Goal: Information Seeking & Learning: Understand process/instructions

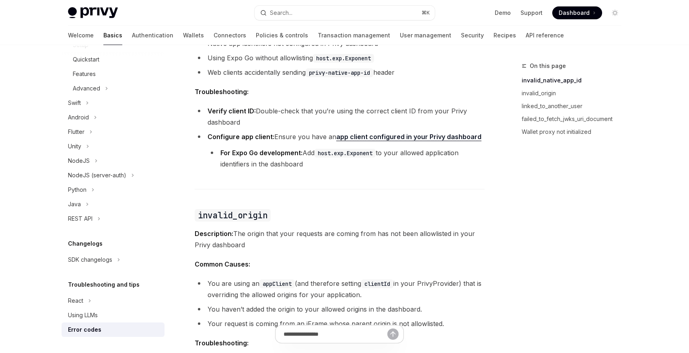
scroll to position [240, 0]
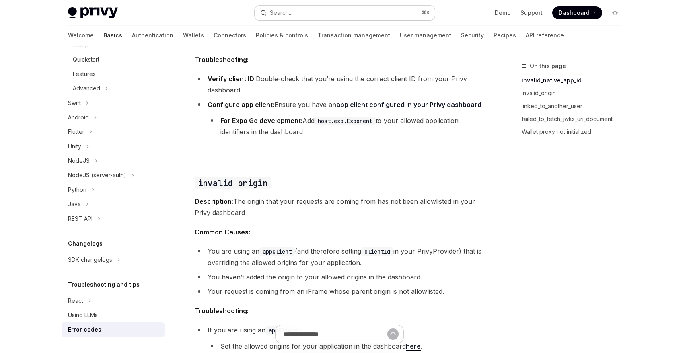
click at [318, 12] on button "Search... ⌘ K" at bounding box center [345, 13] width 180 height 14
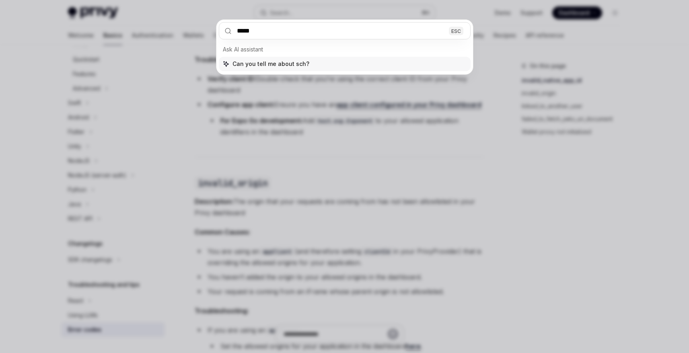
type input "******"
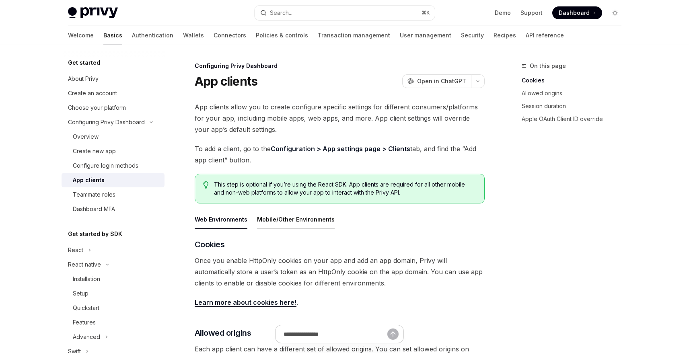
click at [308, 220] on button "Mobile/Other Environments" at bounding box center [296, 219] width 78 height 19
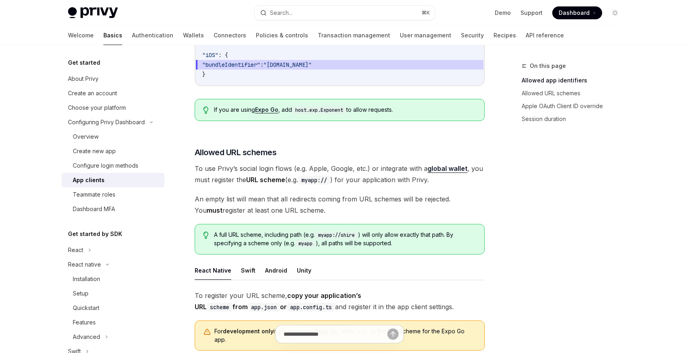
scroll to position [374, 0]
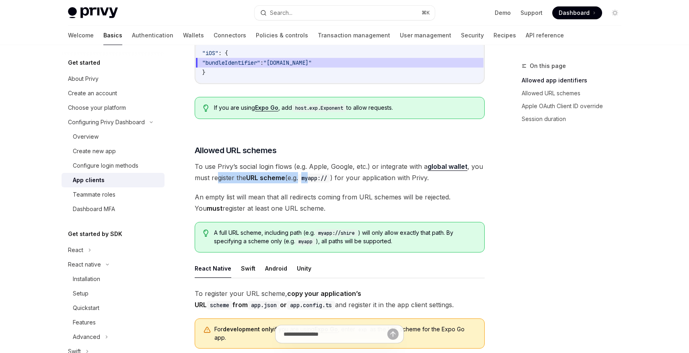
drag, startPoint x: 219, startPoint y: 166, endPoint x: 313, endPoint y: 168, distance: 94.1
click at [313, 168] on span "To use Privy’s social login flows (e.g. Apple, Google, etc.) or integrate with …" at bounding box center [340, 172] width 290 height 23
drag, startPoint x: 216, startPoint y: 188, endPoint x: 277, endPoint y: 187, distance: 60.3
click at [277, 191] on span "An empty list will mean that all redirects coming from URL schemes will be reje…" at bounding box center [340, 202] width 290 height 23
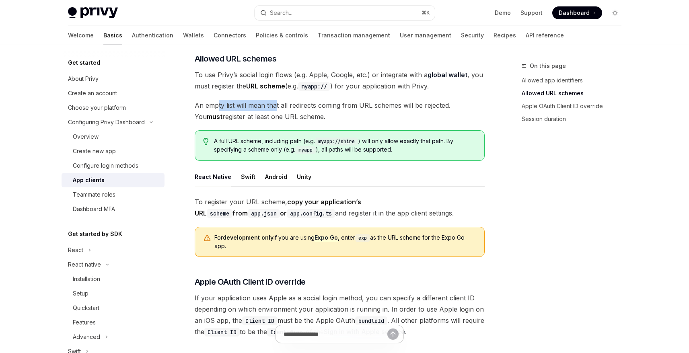
scroll to position [480, 0]
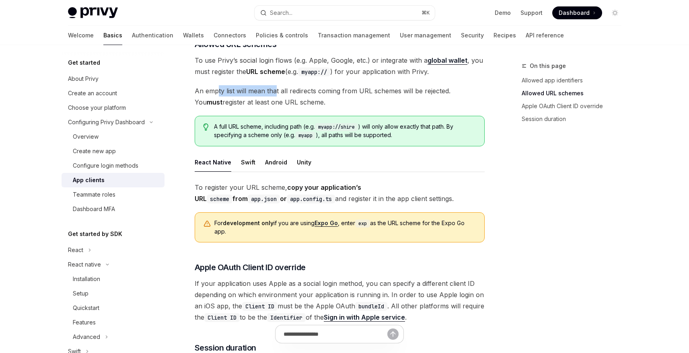
drag, startPoint x: 374, startPoint y: 187, endPoint x: 321, endPoint y: 187, distance: 52.3
click at [321, 187] on span "To register your URL scheme, copy your application’s URL scheme from app.json o…" at bounding box center [340, 193] width 290 height 23
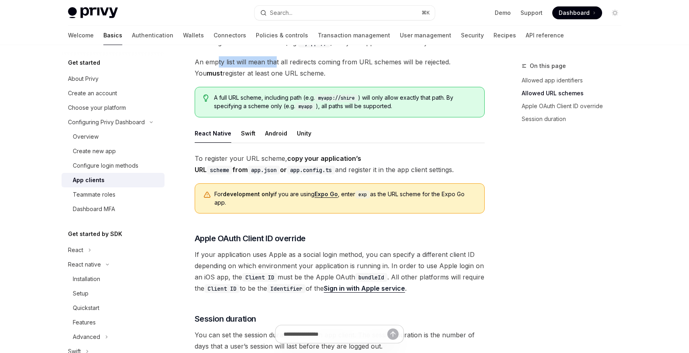
scroll to position [502, 0]
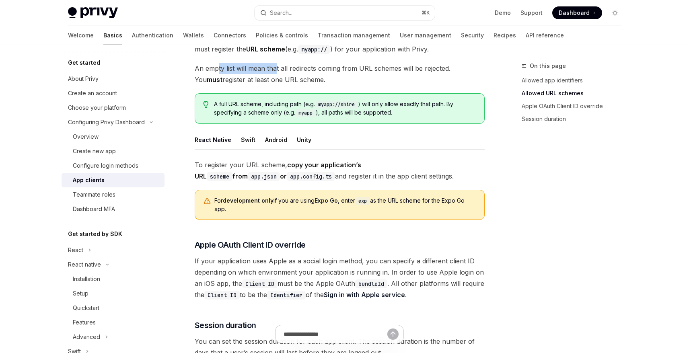
click at [277, 131] on button "Android" at bounding box center [276, 139] width 22 height 19
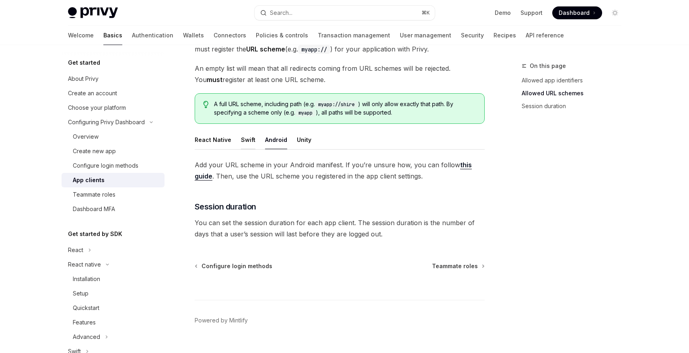
click at [243, 130] on button "Swift" at bounding box center [248, 139] width 14 height 19
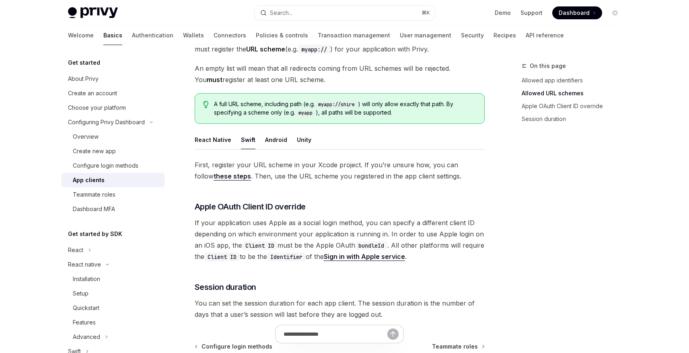
click at [322, 130] on ul "React Native Swift Android Unity" at bounding box center [340, 139] width 290 height 19
click at [302, 131] on button "Unity" at bounding box center [304, 139] width 14 height 19
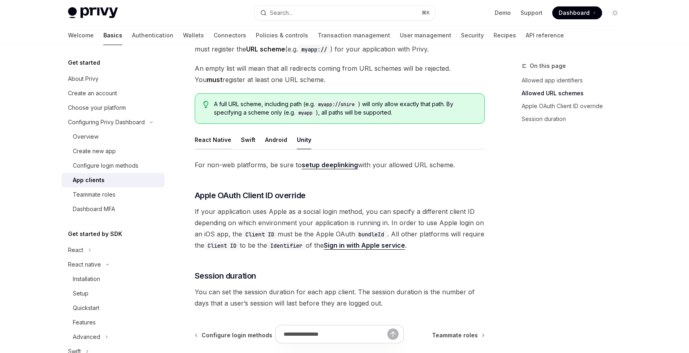
click at [218, 130] on button "React Native" at bounding box center [213, 139] width 37 height 19
type textarea "*"
